Goal: Check status: Check status

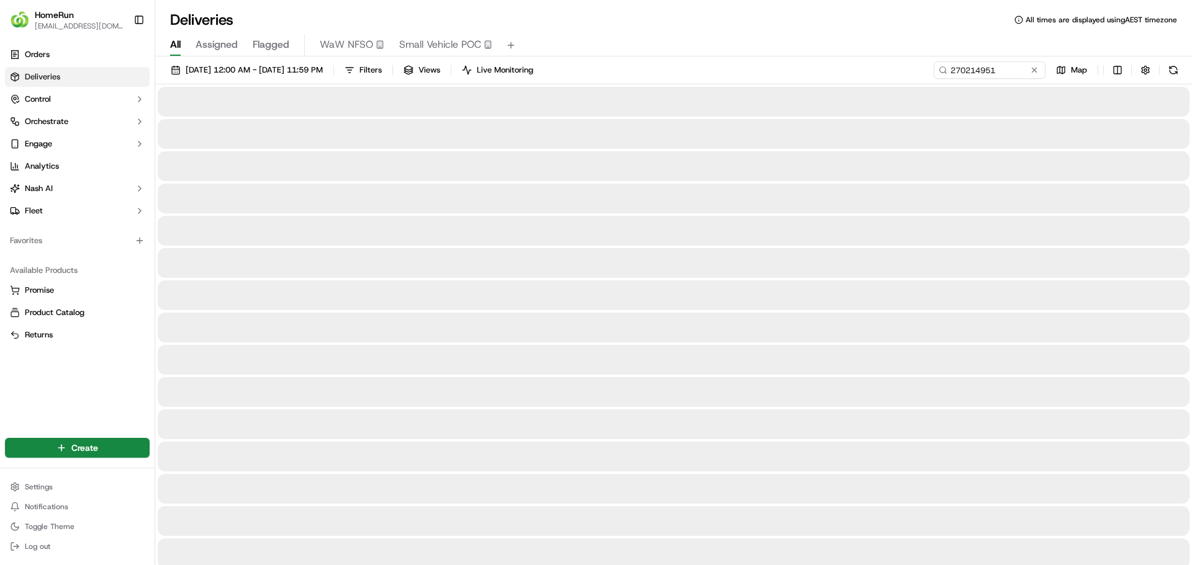
type input "270214951"
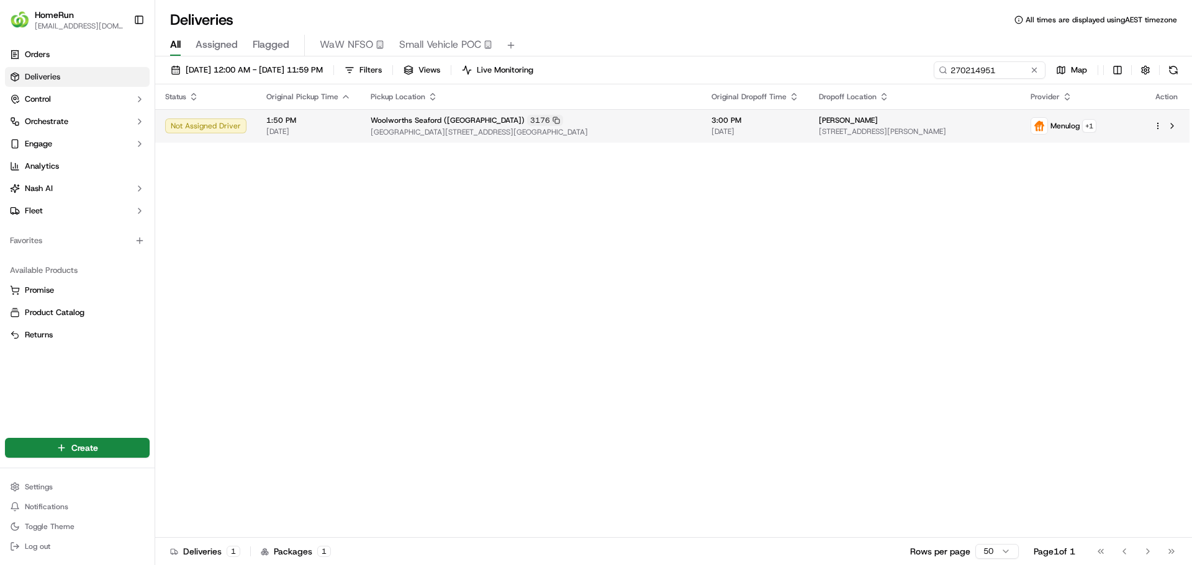
click at [482, 114] on td "Woolworths Seaford (VIC) 3176 Cnr Nepean Highway And Seaford Road, Seaford, VIC…" at bounding box center [531, 126] width 341 height 34
click at [409, 128] on span "Cnr Nepean Highway And Seaford Road, Seaford, VIC 3198, AU" at bounding box center [531, 132] width 321 height 10
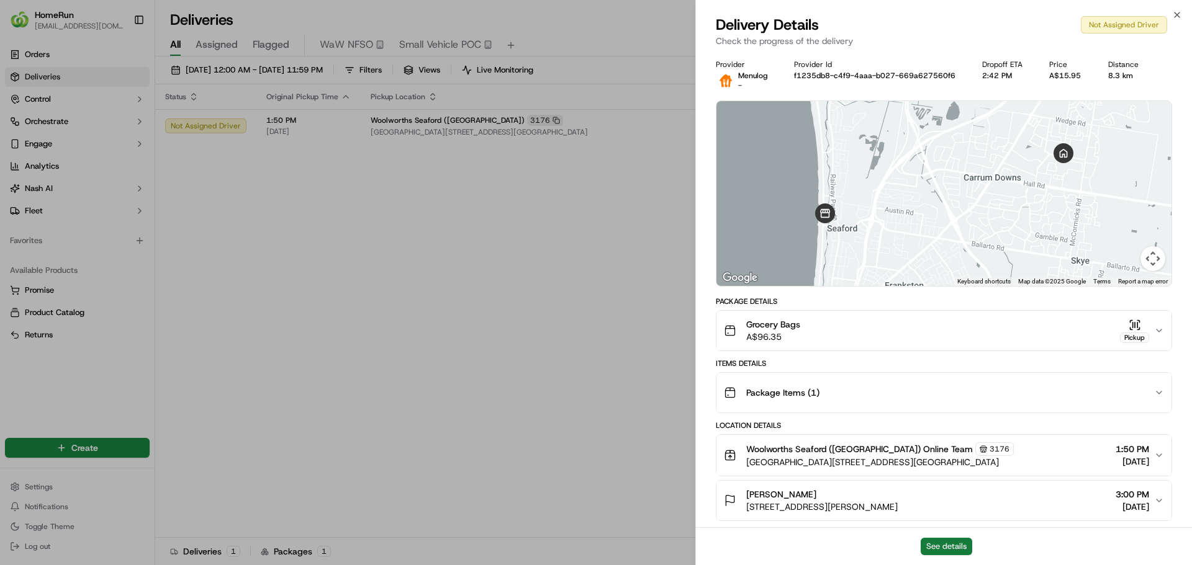
click at [951, 546] on button "See details" at bounding box center [946, 546] width 52 height 17
